Goal: Find specific page/section: Find specific page/section

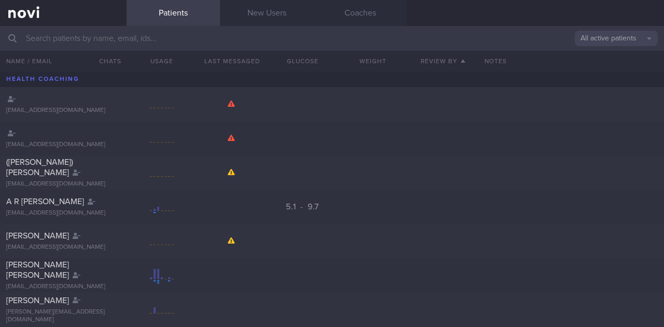
click at [207, 41] on input "text" at bounding box center [332, 38] width 664 height 25
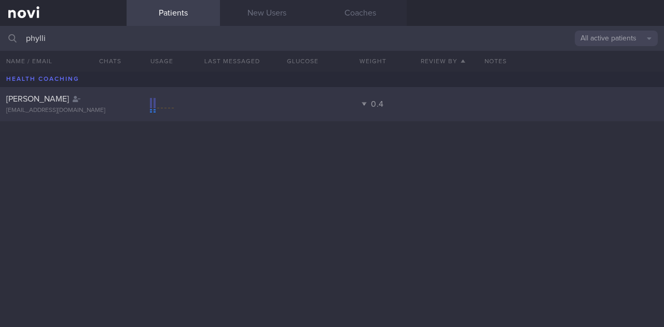
type input "phylli"
click at [94, 94] on div "[PERSON_NAME]" at bounding box center [61, 99] width 111 height 10
select select "7"
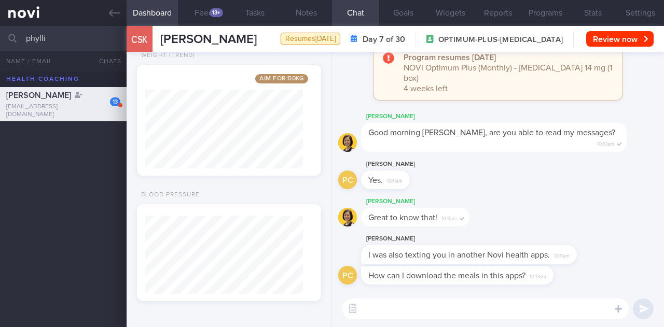
click at [471, 312] on textarea at bounding box center [485, 309] width 286 height 21
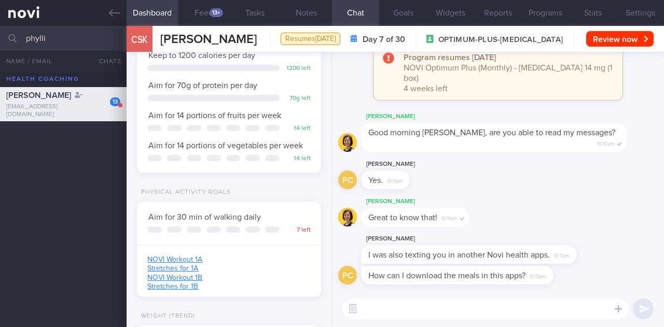
scroll to position [381, 0]
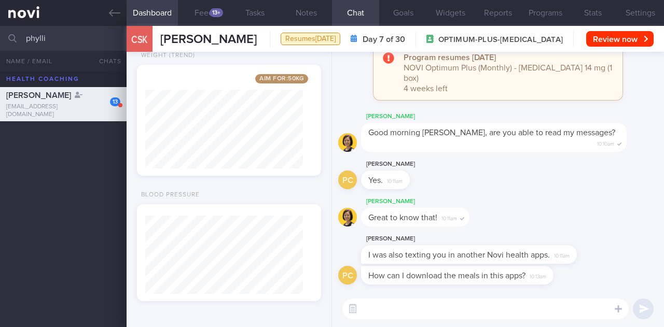
click at [392, 313] on textarea at bounding box center [485, 309] width 286 height 21
drag, startPoint x: 380, startPoint y: 263, endPoint x: 456, endPoint y: 259, distance: 76.3
click at [456, 259] on div "[PERSON_NAME] I was also texting you in another Novi health apps. 10:11am" at bounding box center [484, 248] width 247 height 31
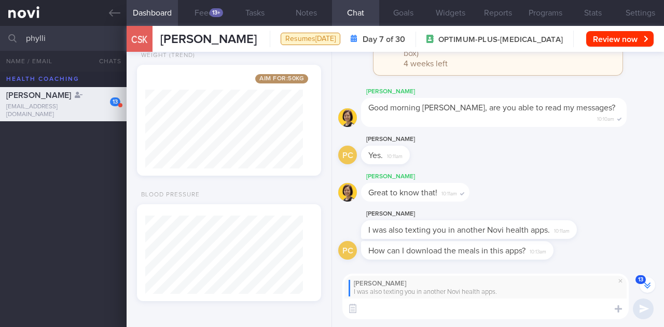
scroll to position [-25, 0]
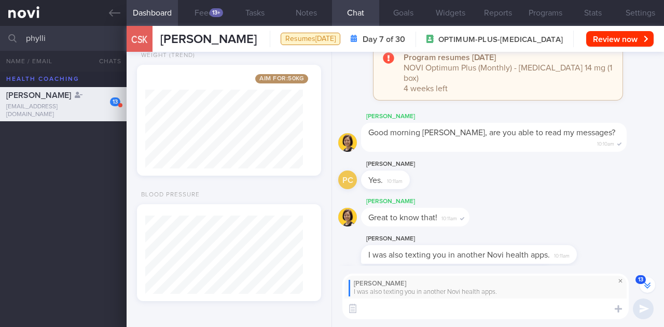
click at [621, 280] on span at bounding box center [620, 281] width 12 height 12
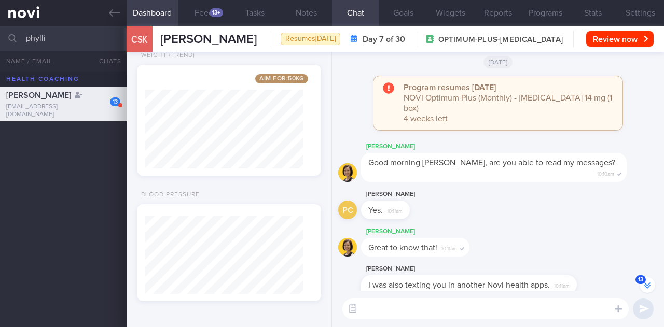
scroll to position [0, 0]
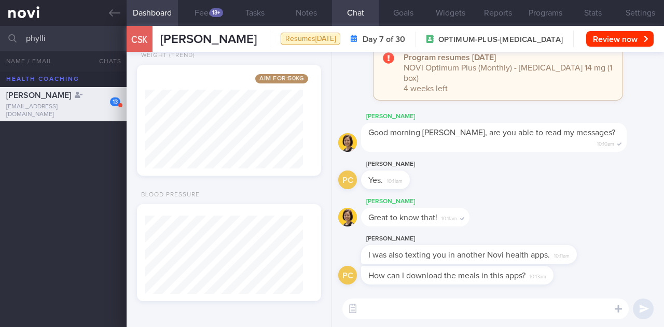
click at [519, 311] on textarea at bounding box center [485, 309] width 286 height 21
click at [427, 311] on textarea at bounding box center [485, 309] width 286 height 21
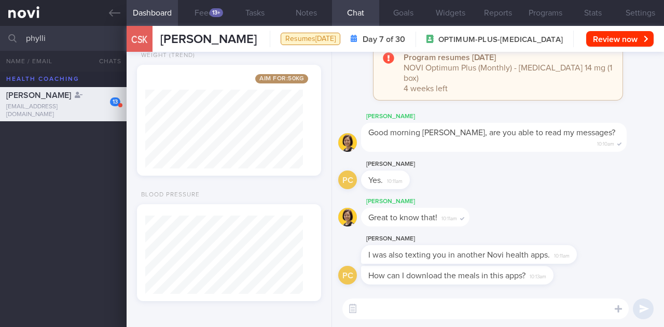
click at [427, 308] on textarea at bounding box center [485, 309] width 286 height 21
